Goal: Communication & Community: Ask a question

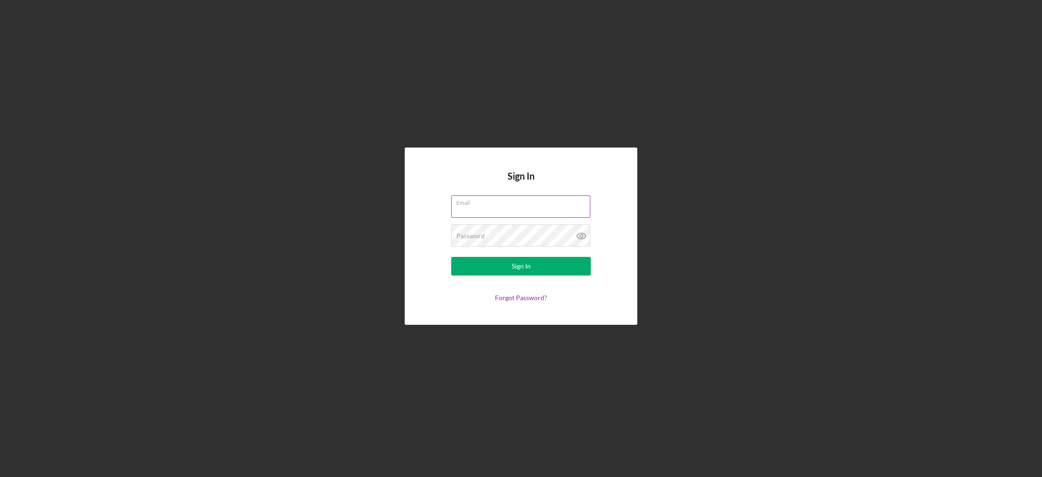
click at [518, 211] on input "Email" at bounding box center [520, 206] width 139 height 22
type input "[EMAIL_ADDRESS][DOMAIN_NAME]"
click at [527, 250] on form "Email [EMAIL_ADDRESS][DOMAIN_NAME] Password Required Sign In Forgot Password?" at bounding box center [521, 248] width 186 height 106
click at [451, 257] on button "Sign In" at bounding box center [521, 266] width 140 height 19
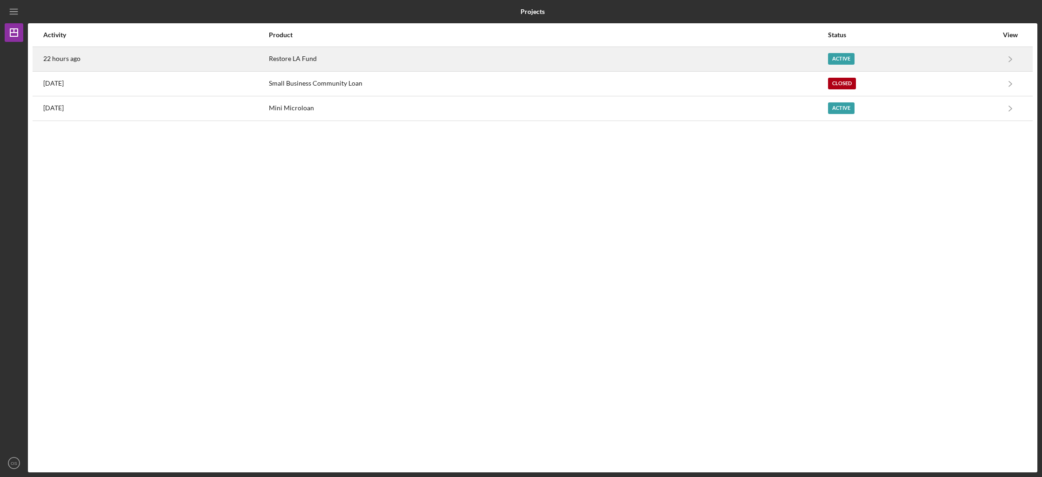
click at [506, 65] on div "Restore LA Fund" at bounding box center [548, 58] width 558 height 23
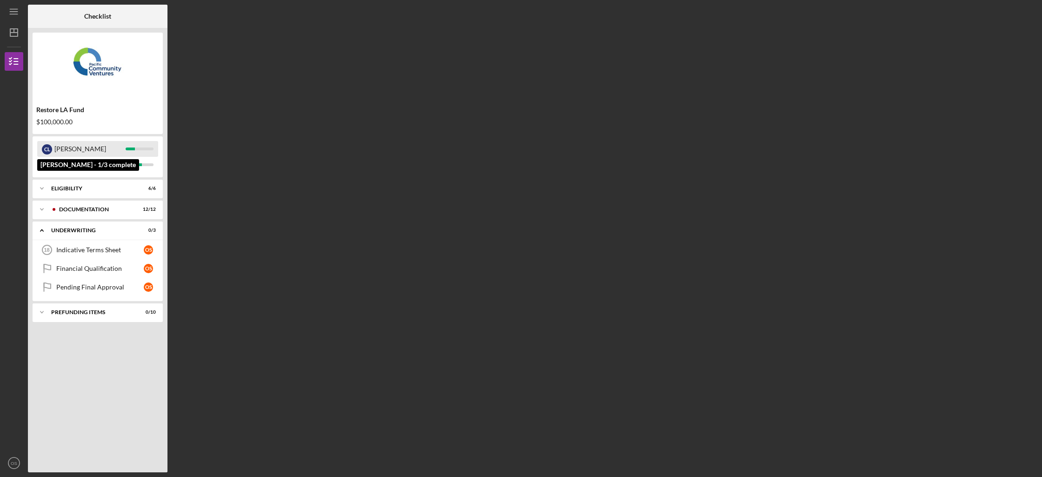
click at [99, 148] on div "[PERSON_NAME]" at bounding box center [89, 149] width 71 height 16
click at [96, 192] on div "Icon/Expander Eligibility 6 / 6" at bounding box center [98, 188] width 130 height 19
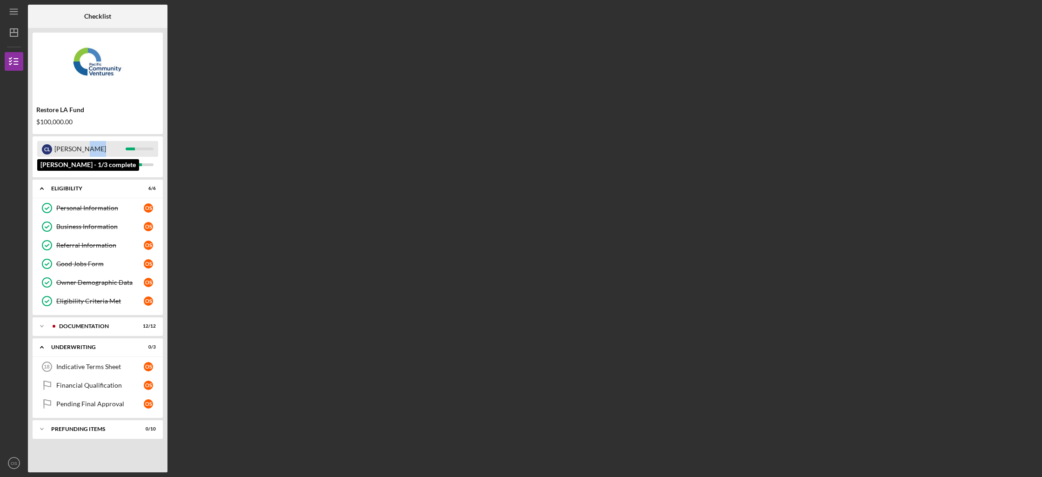
click at [91, 151] on div "[PERSON_NAME]" at bounding box center [89, 149] width 71 height 16
click at [17, 26] on icon "Icon/Dashboard" at bounding box center [13, 32] width 23 height 23
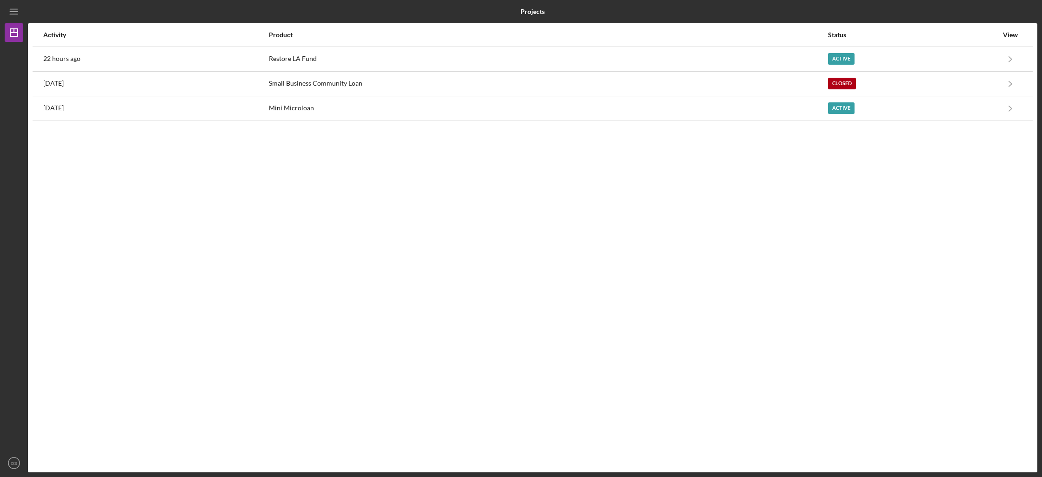
click at [113, 45] on div "Activity" at bounding box center [155, 35] width 225 height 22
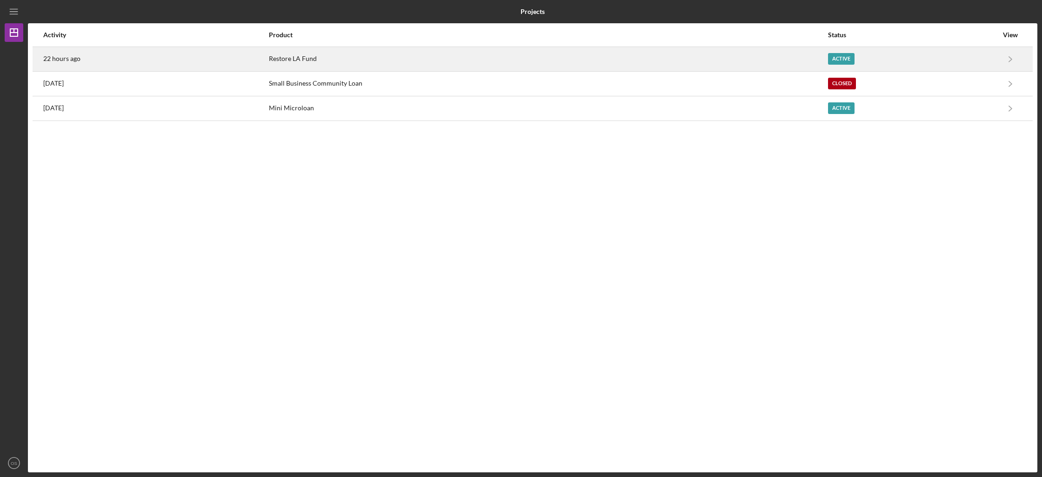
click at [126, 52] on div "22 hours ago" at bounding box center [155, 58] width 225 height 23
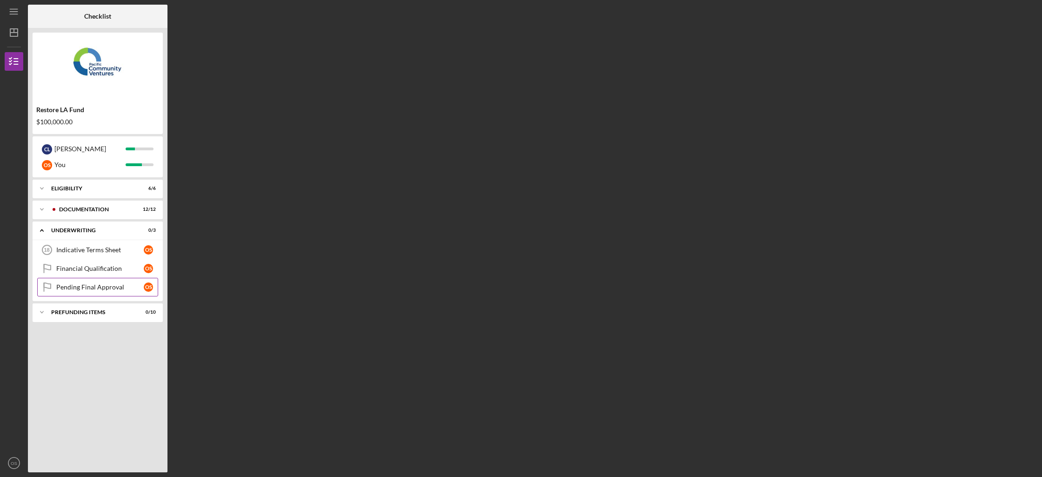
click at [87, 283] on div "Pending Final Approval" at bounding box center [99, 286] width 87 height 7
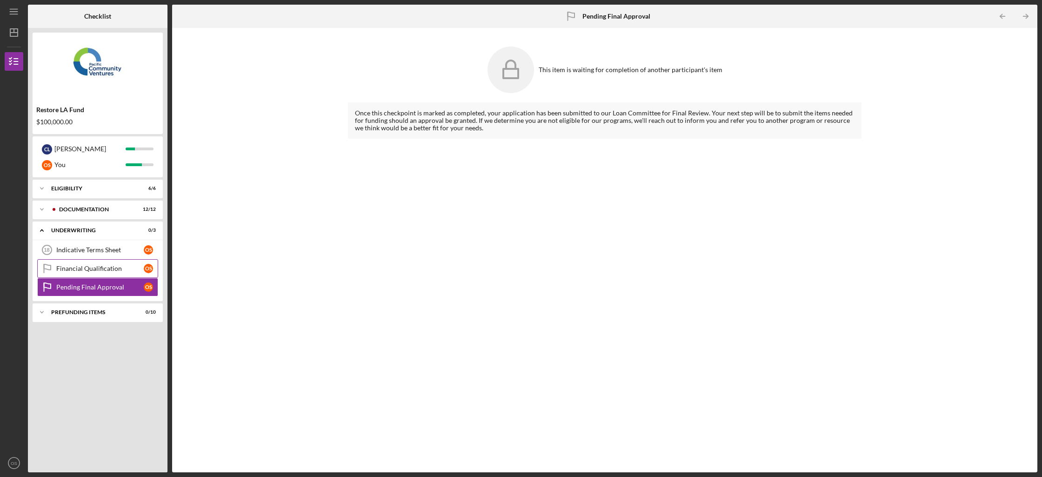
click at [93, 267] on div "Financial Qualification" at bounding box center [99, 268] width 87 height 7
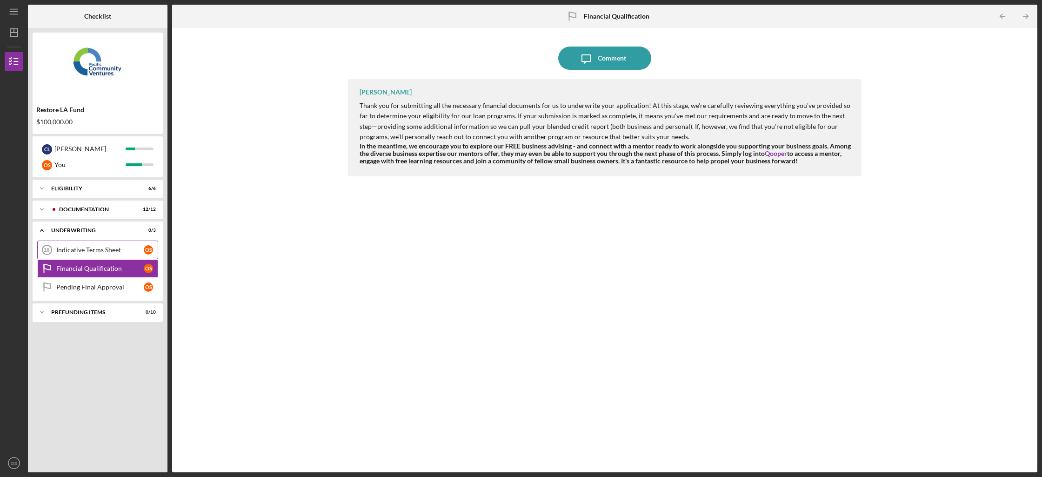
click at [98, 248] on div "Indicative Terms Sheet" at bounding box center [99, 249] width 87 height 7
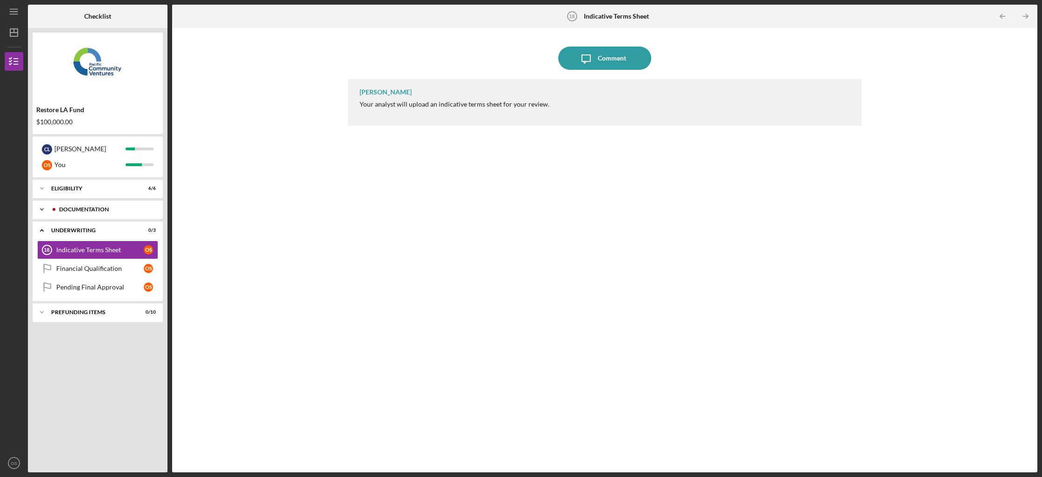
click at [97, 213] on div "Icon/Expander Documentation 12 / 12" at bounding box center [98, 209] width 130 height 19
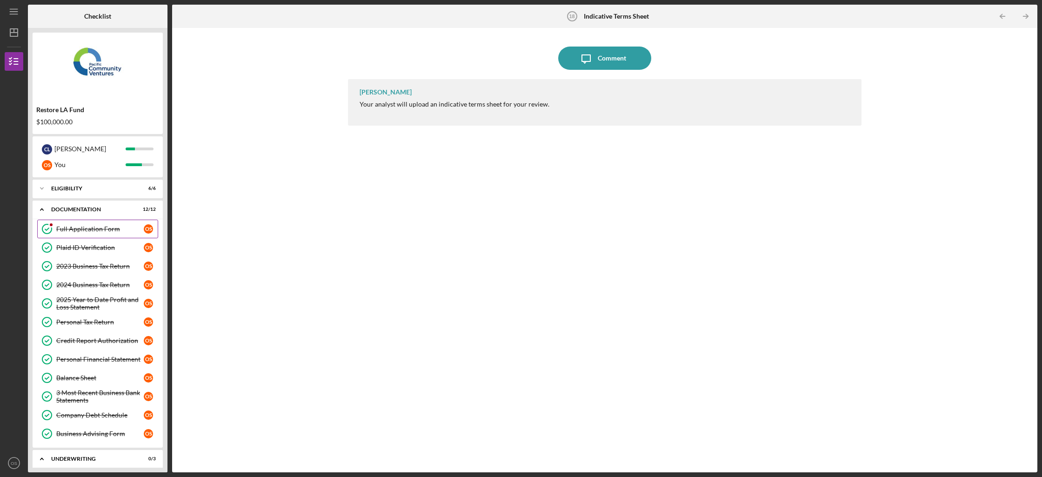
click at [98, 232] on div "Full Application Form" at bounding box center [99, 228] width 87 height 7
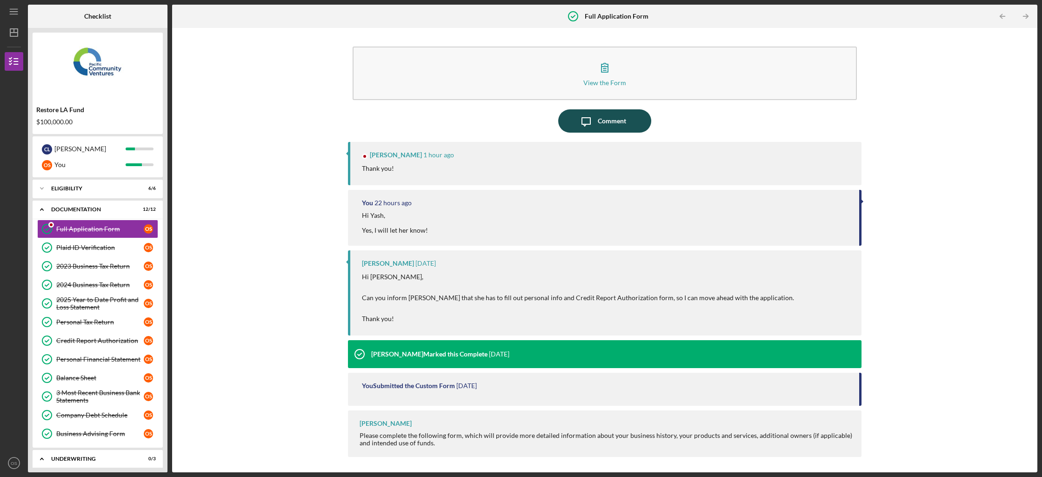
click at [584, 128] on icon "Icon/Message" at bounding box center [585, 120] width 23 height 23
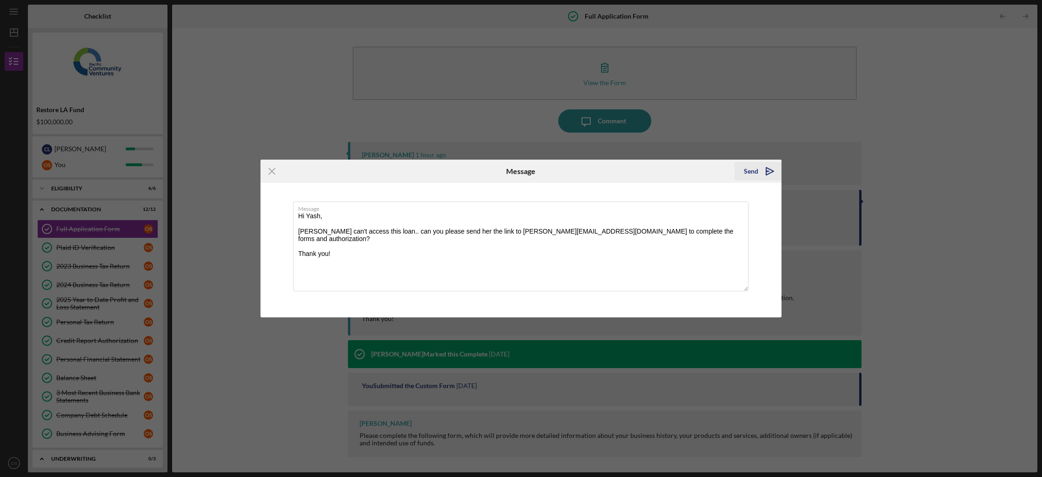
type textarea "Hi Yash, [PERSON_NAME] can't access this loan.. can you please send her the lin…"
click at [747, 164] on div "Send" at bounding box center [751, 171] width 14 height 19
